Goal: Information Seeking & Learning: Find specific fact

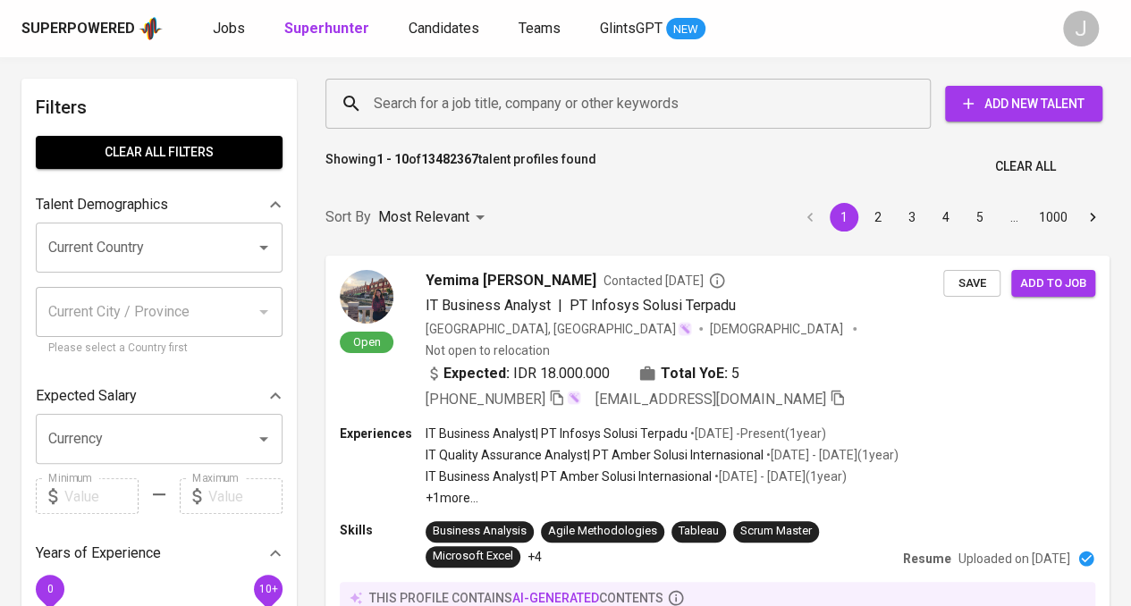
click at [482, 114] on input "Search for a job title, company or other keywords" at bounding box center [632, 104] width 527 height 34
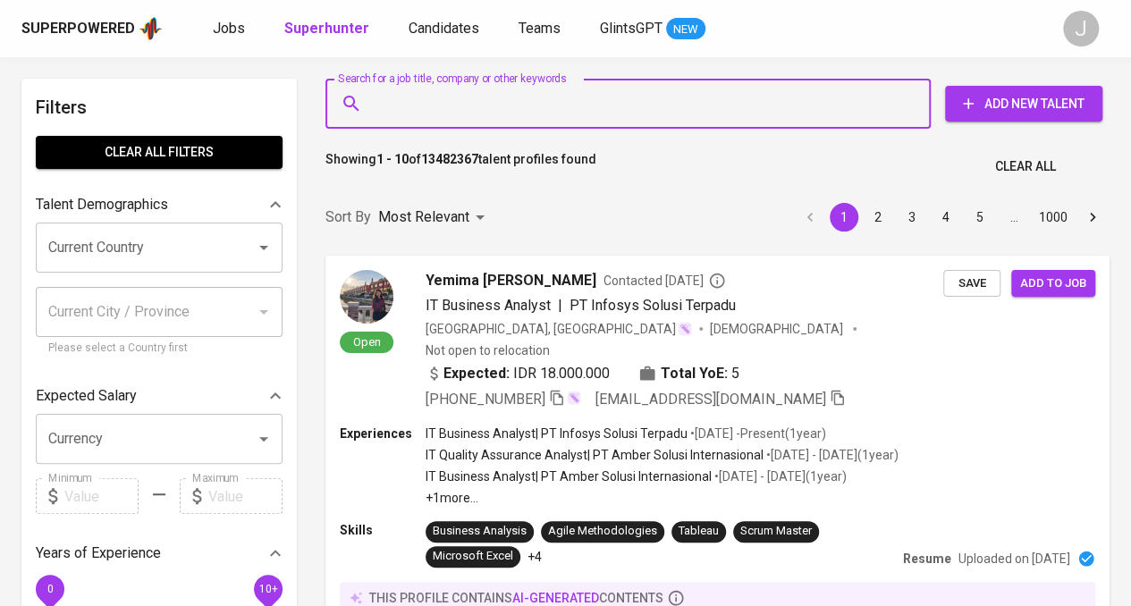
paste input "[EMAIL_ADDRESS][DOMAIN_NAME]"
type input "[EMAIL_ADDRESS][DOMAIN_NAME]"
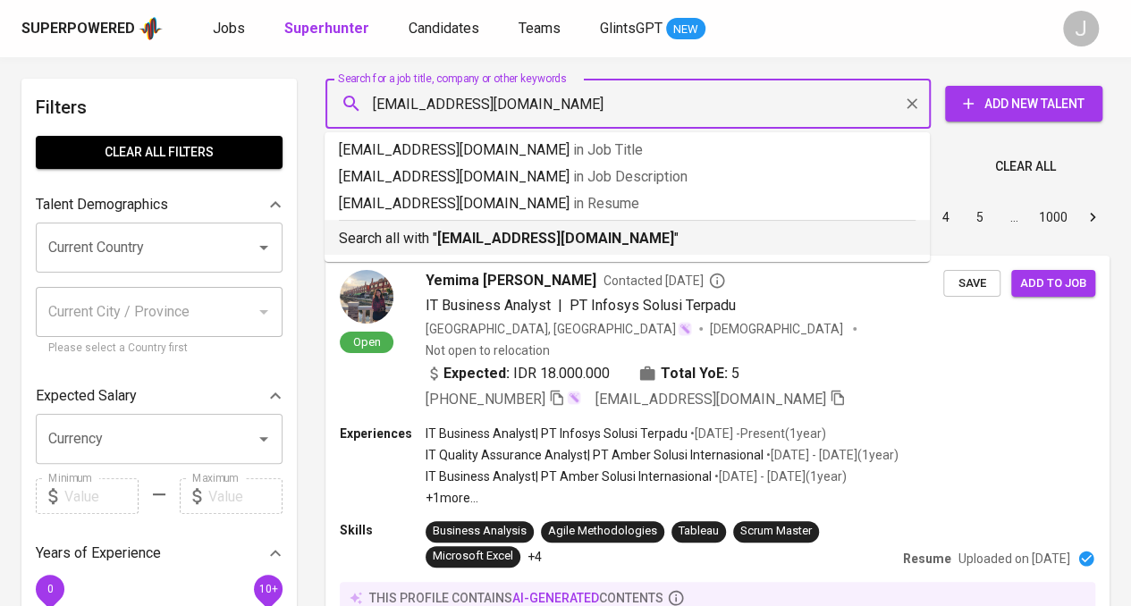
click at [507, 246] on b "[EMAIL_ADDRESS][DOMAIN_NAME]" at bounding box center [555, 238] width 237 height 17
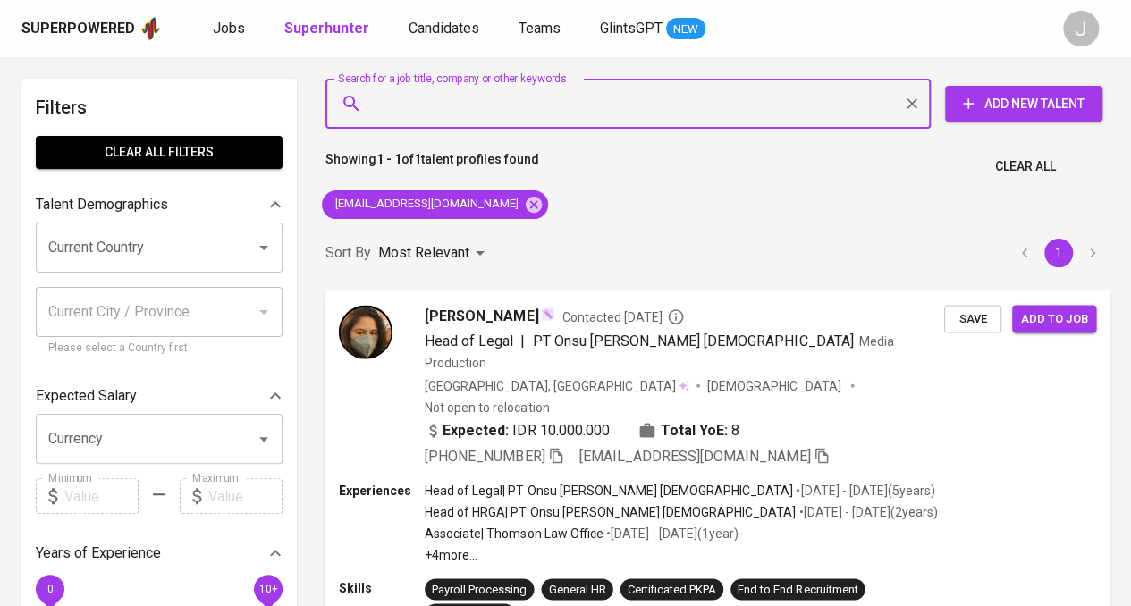
scroll to position [179, 0]
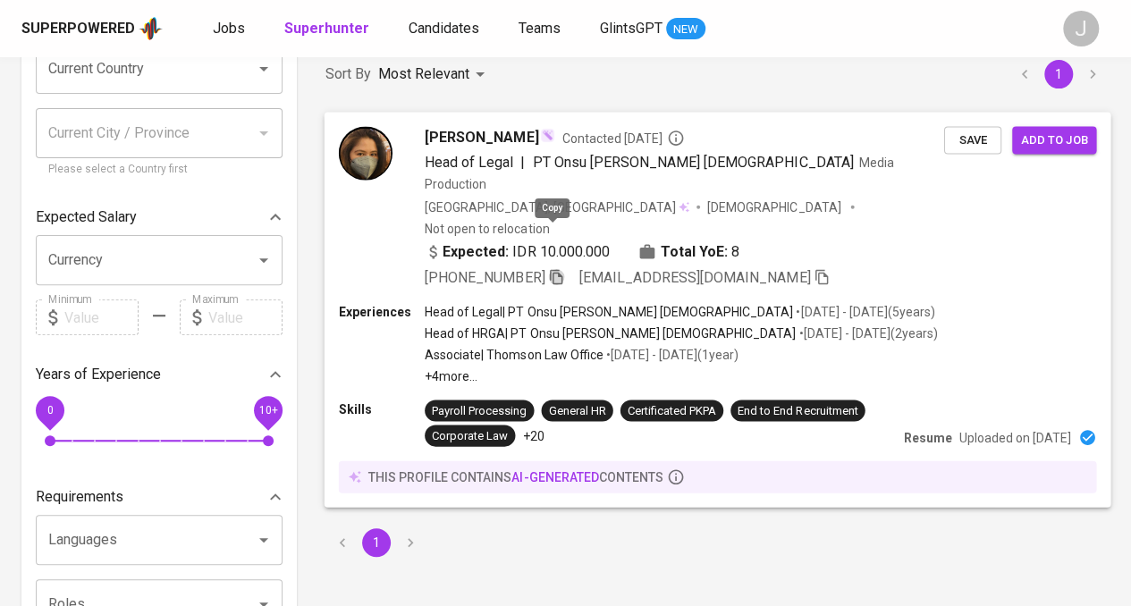
click at [555, 268] on icon "button" at bounding box center [556, 276] width 16 height 16
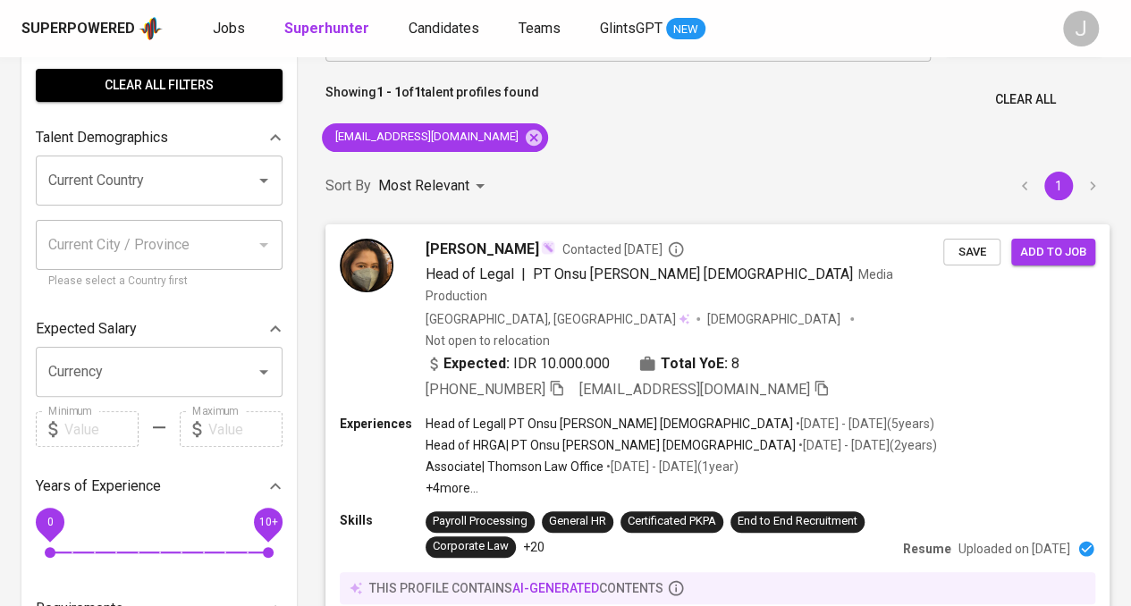
scroll to position [0, 0]
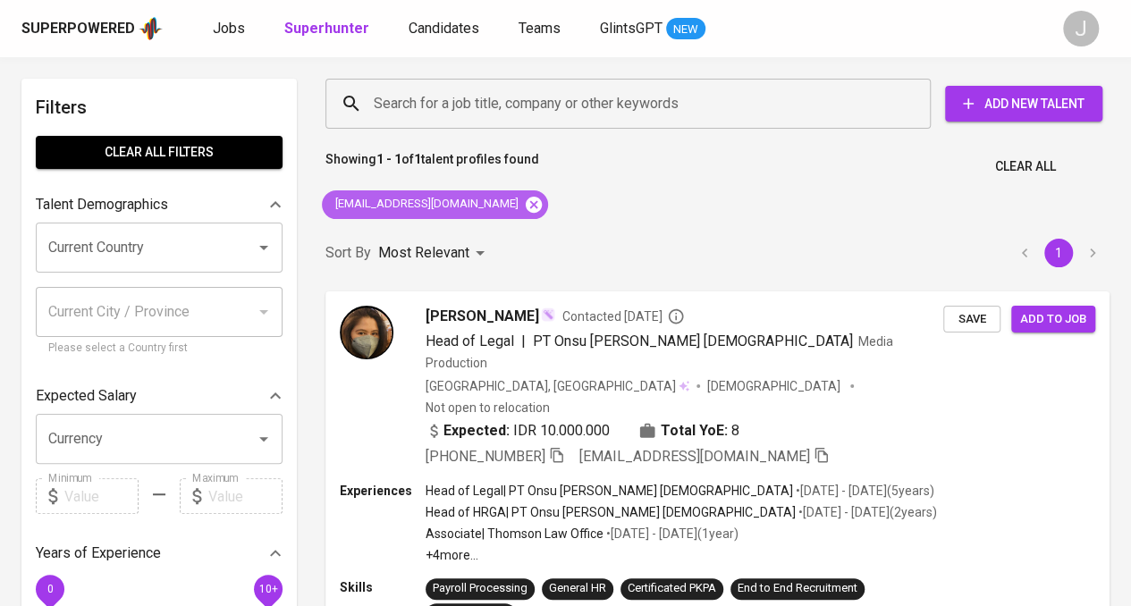
click at [526, 198] on icon at bounding box center [534, 204] width 16 height 16
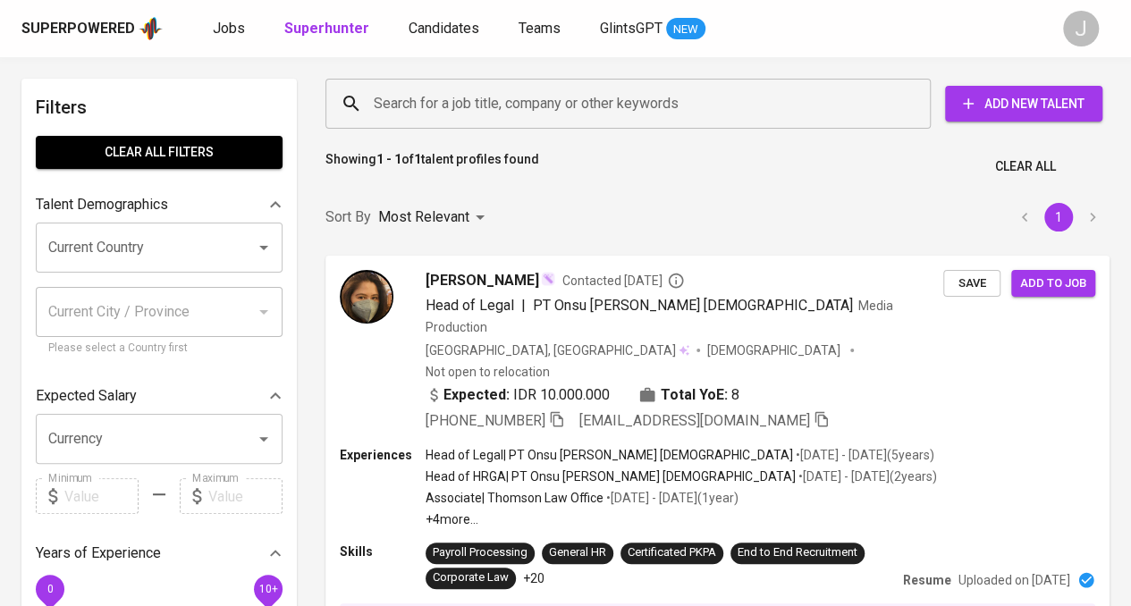
click at [494, 114] on input "Search for a job title, company or other keywords" at bounding box center [632, 104] width 527 height 34
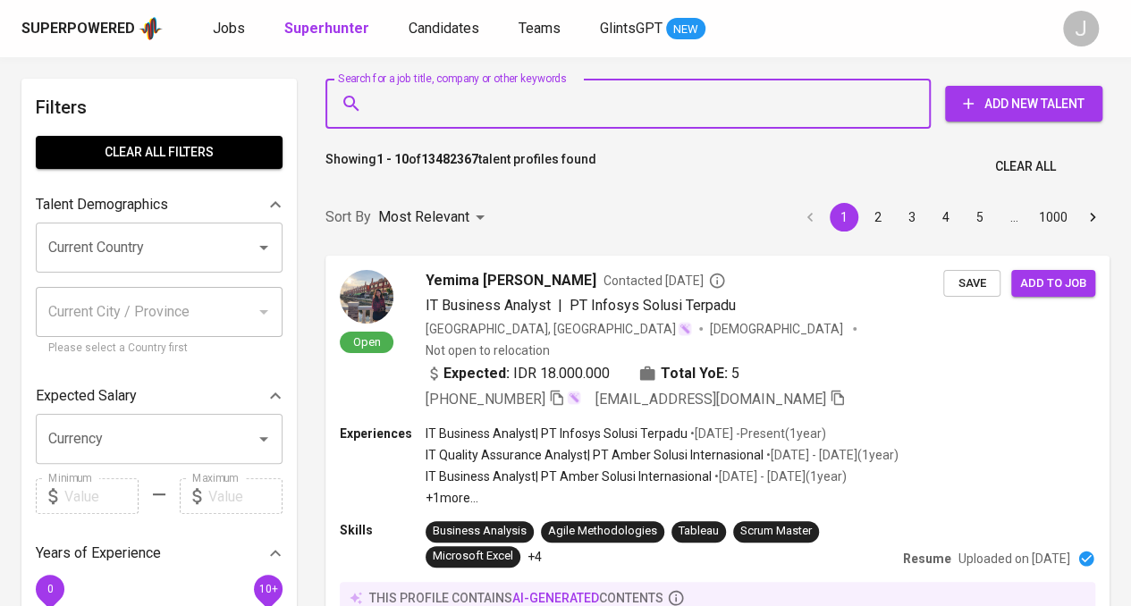
paste input "[EMAIL_ADDRESS][DOMAIN_NAME]"
type input "[EMAIL_ADDRESS][DOMAIN_NAME]"
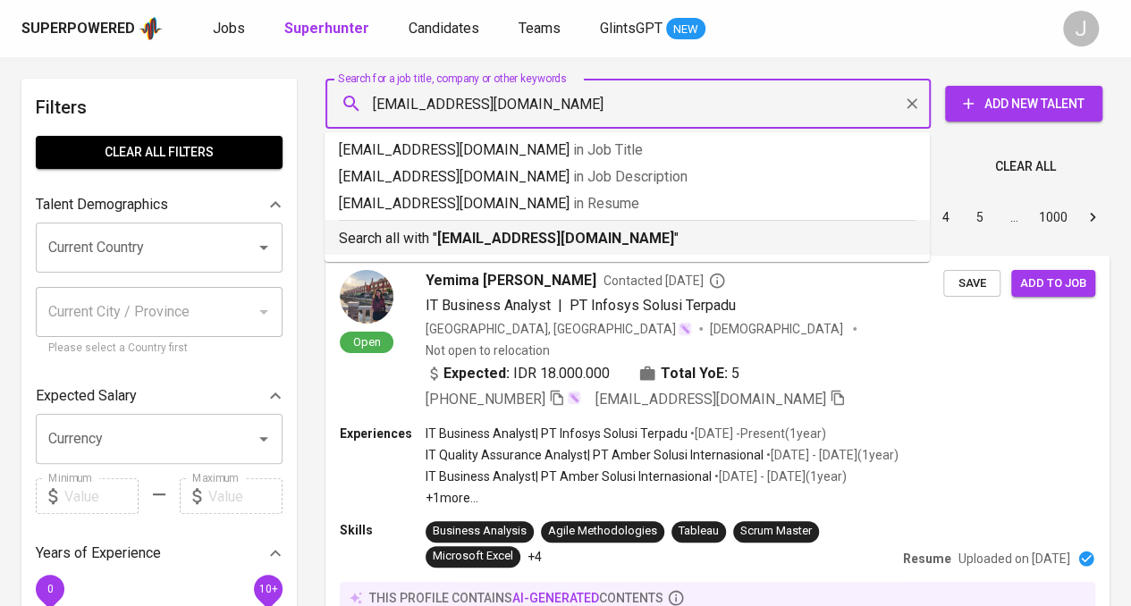
click at [508, 244] on b "[EMAIL_ADDRESS][DOMAIN_NAME]" at bounding box center [555, 238] width 237 height 17
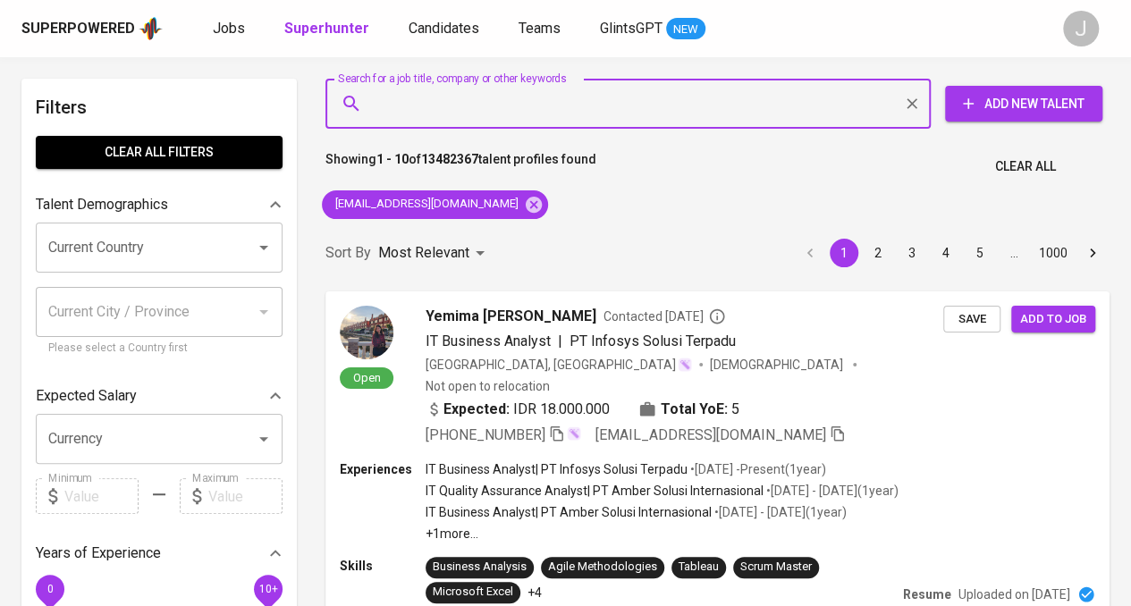
click at [755, 241] on div "Sort By Most Relevant MOST_RELEVANT 1 2 3 4 5 … 1000" at bounding box center [718, 253] width 806 height 55
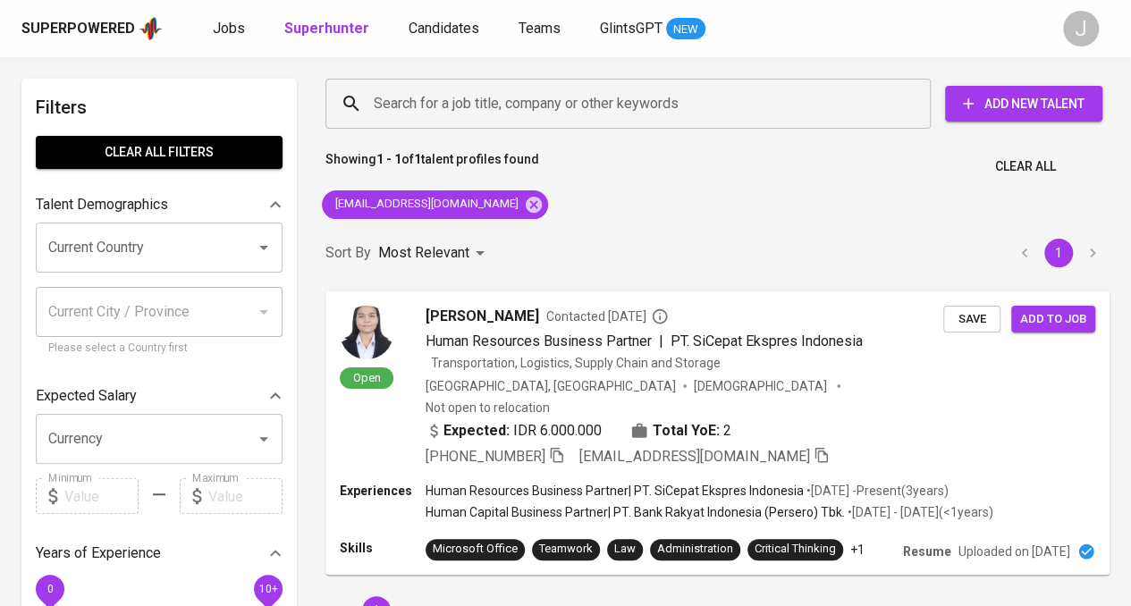
scroll to position [89, 0]
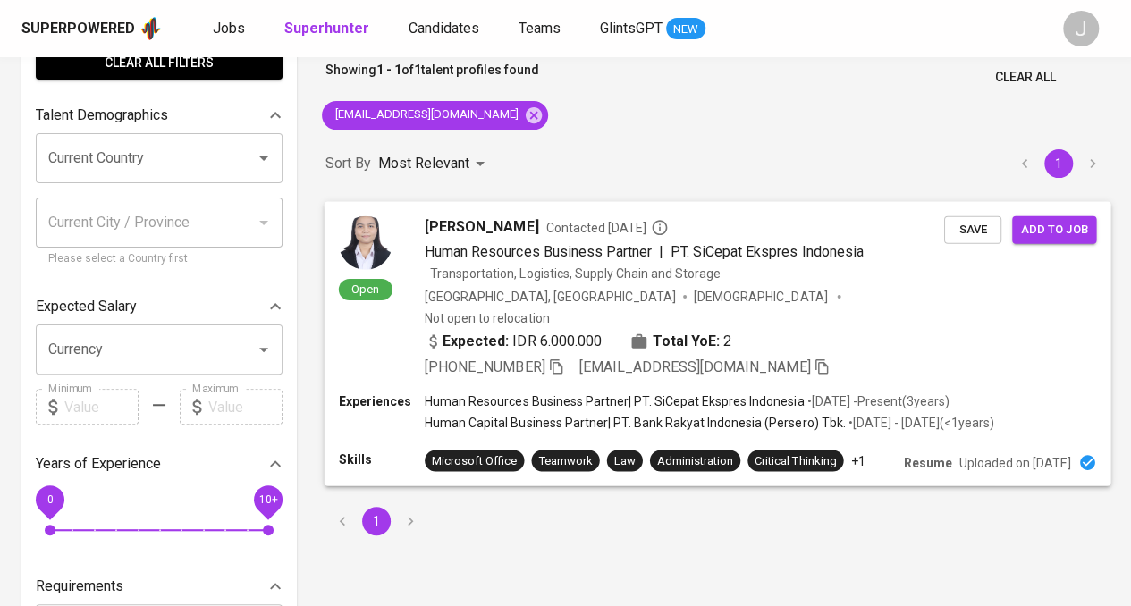
click at [564, 358] on icon "button" at bounding box center [556, 366] width 16 height 16
click at [564, 356] on icon "button" at bounding box center [556, 364] width 16 height 16
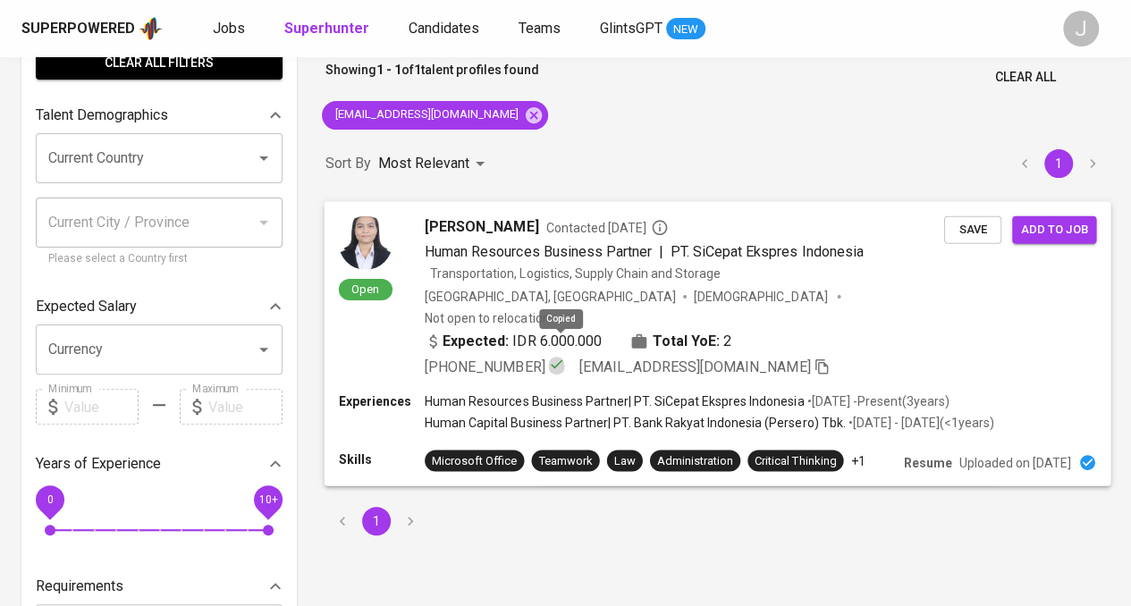
click at [564, 356] on icon "button" at bounding box center [556, 364] width 16 height 16
